Goal: Task Accomplishment & Management: Use online tool/utility

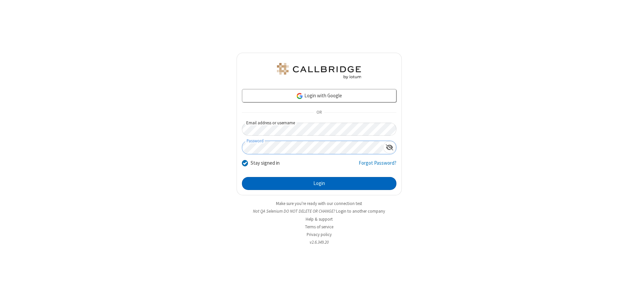
click at [319, 183] on button "Login" at bounding box center [319, 183] width 154 height 13
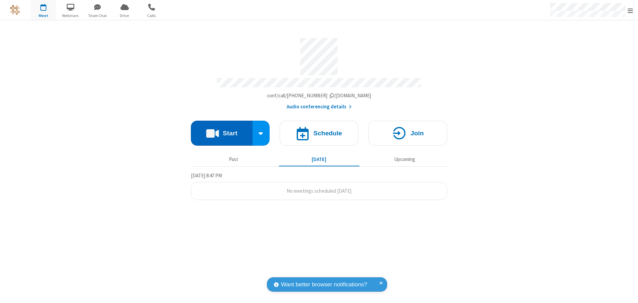
click at [221, 131] on button "Start" at bounding box center [222, 133] width 62 height 25
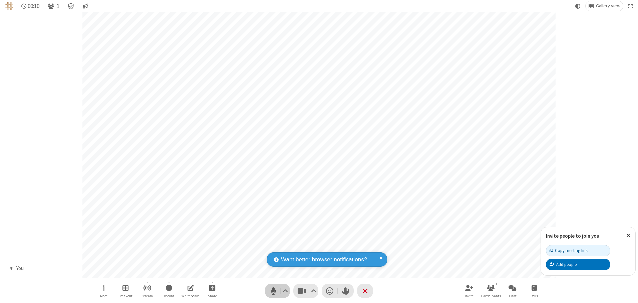
click at [273, 291] on span "Mute (Alt+A)" at bounding box center [273, 291] width 10 height 10
click at [273, 291] on span "Unmute (Alt+A)" at bounding box center [273, 291] width 10 height 10
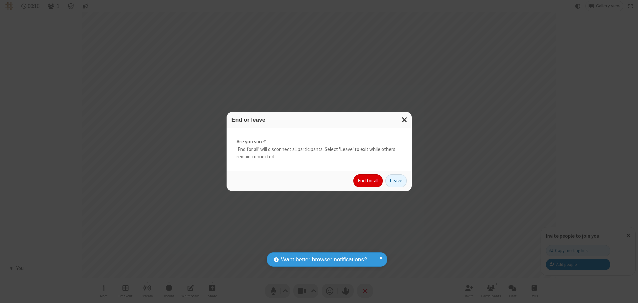
click at [368, 181] on button "End for all" at bounding box center [367, 180] width 29 height 13
